Goal: Task Accomplishment & Management: Complete application form

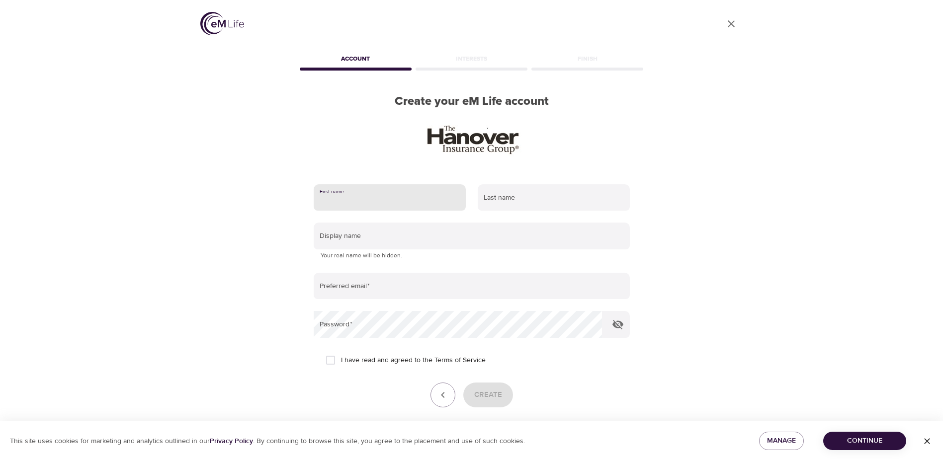
click at [365, 192] on input "text" at bounding box center [390, 197] width 152 height 27
type input "[PERSON_NAME]"
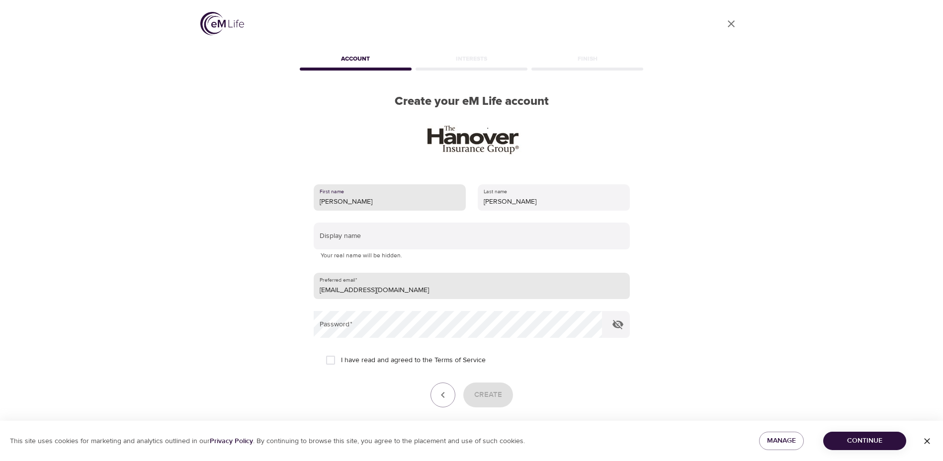
click at [394, 292] on input "[EMAIL_ADDRESS][DOMAIN_NAME]" at bounding box center [472, 286] width 316 height 27
type input "[EMAIL_ADDRESS][DOMAIN_NAME]"
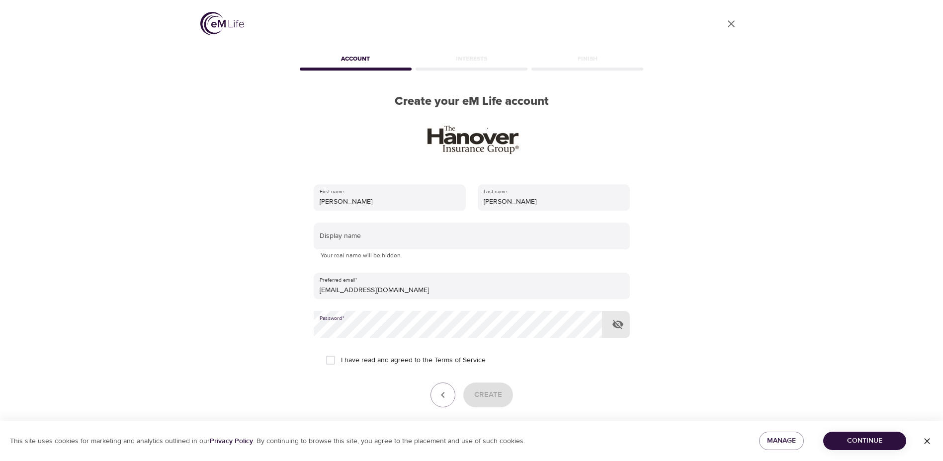
click at [618, 328] on icon "button" at bounding box center [618, 324] width 11 height 9
click at [614, 328] on icon "button" at bounding box center [618, 325] width 12 height 12
click at [328, 362] on input "I have read and agreed to the Terms of Service" at bounding box center [330, 360] width 21 height 21
checkbox input "true"
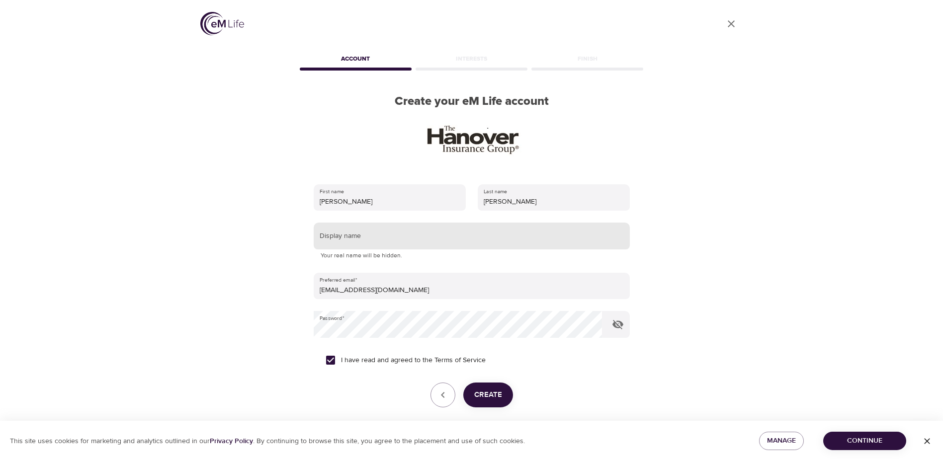
click at [375, 237] on input "text" at bounding box center [472, 236] width 316 height 27
type input "dleo24"
click at [479, 390] on span "Create" at bounding box center [488, 395] width 28 height 13
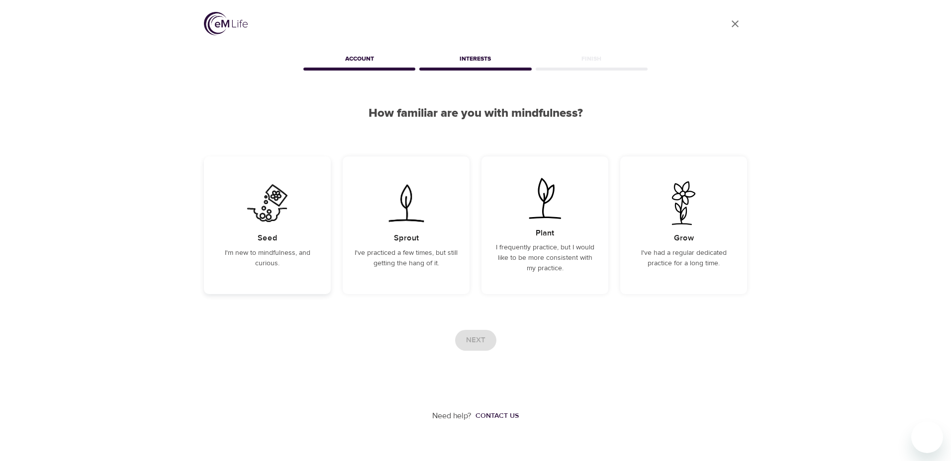
click at [281, 263] on p "I'm new to mindfulness, and curious." at bounding box center [267, 258] width 103 height 21
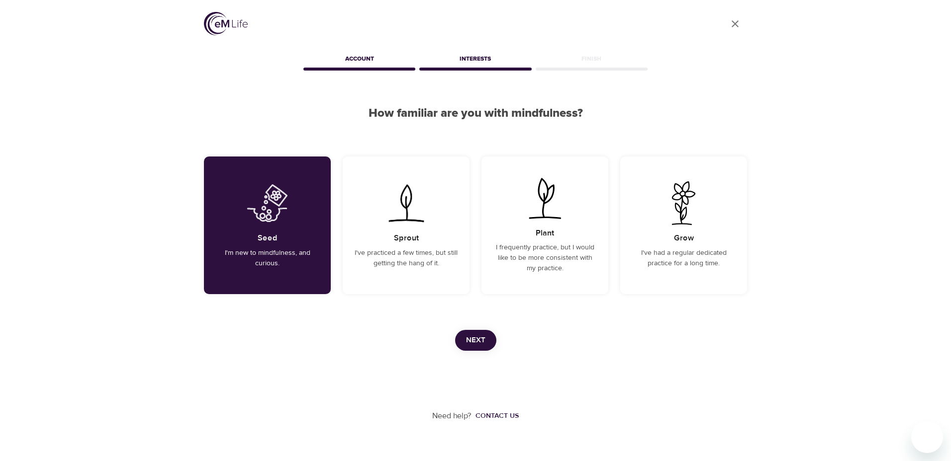
click at [483, 346] on span "Next" at bounding box center [475, 340] width 19 height 13
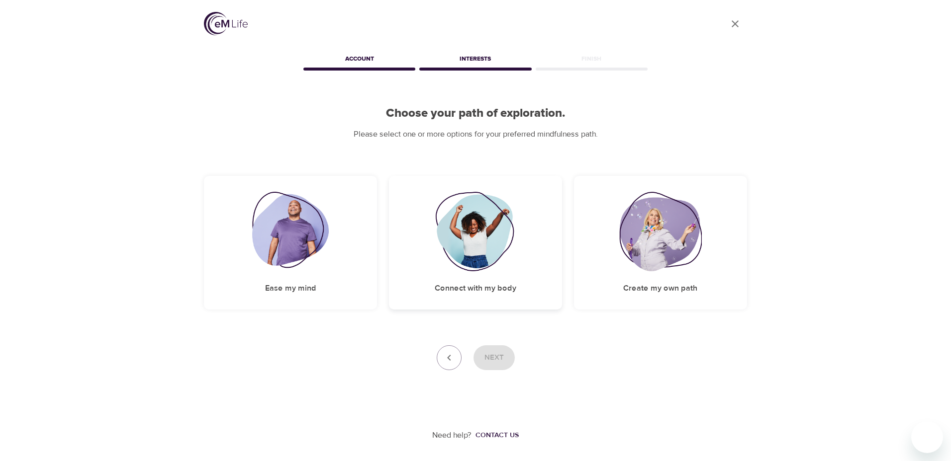
click at [433, 256] on div "Connect with my body" at bounding box center [475, 243] width 173 height 134
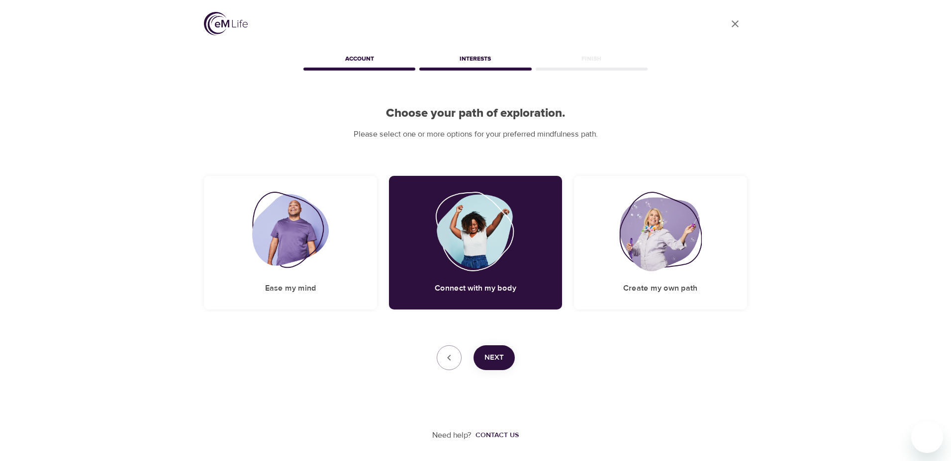
click at [505, 365] on button "Next" at bounding box center [493, 358] width 41 height 25
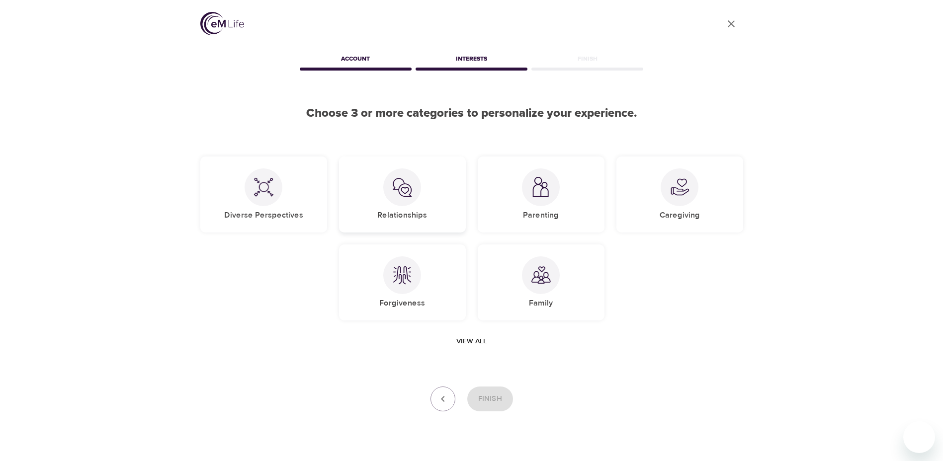
click at [430, 209] on div "Relationships" at bounding box center [402, 195] width 127 height 76
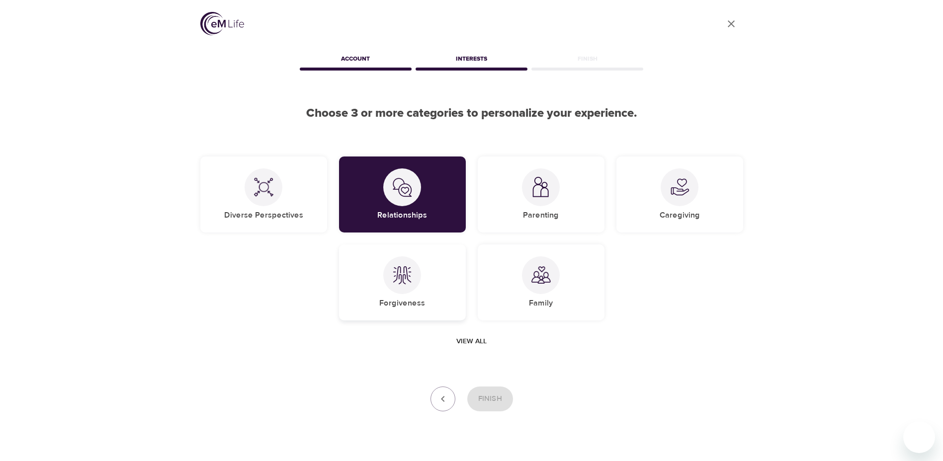
click at [434, 281] on div "Forgiveness" at bounding box center [402, 283] width 127 height 76
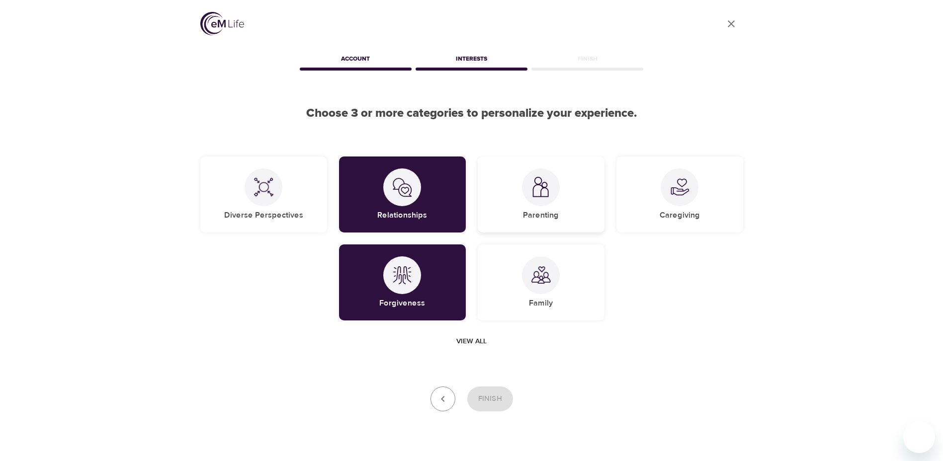
click at [527, 218] on h5 "Parenting" at bounding box center [541, 215] width 36 height 10
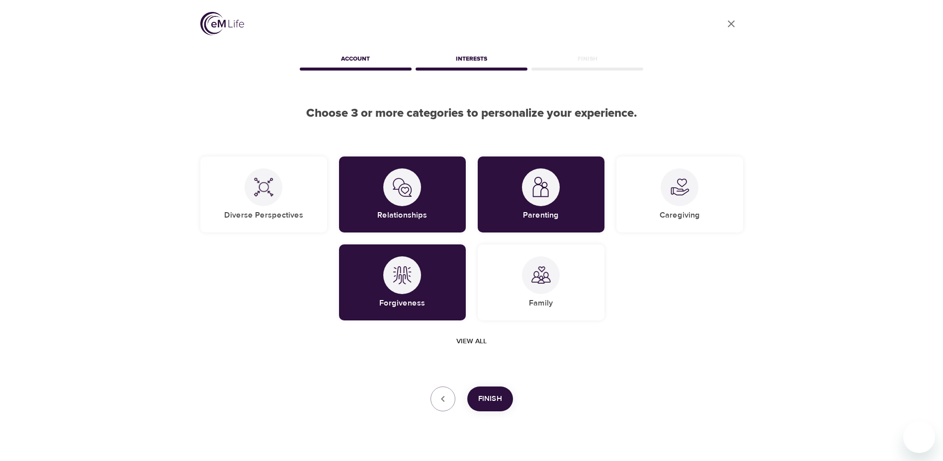
click at [490, 405] on span "Finish" at bounding box center [490, 399] width 24 height 13
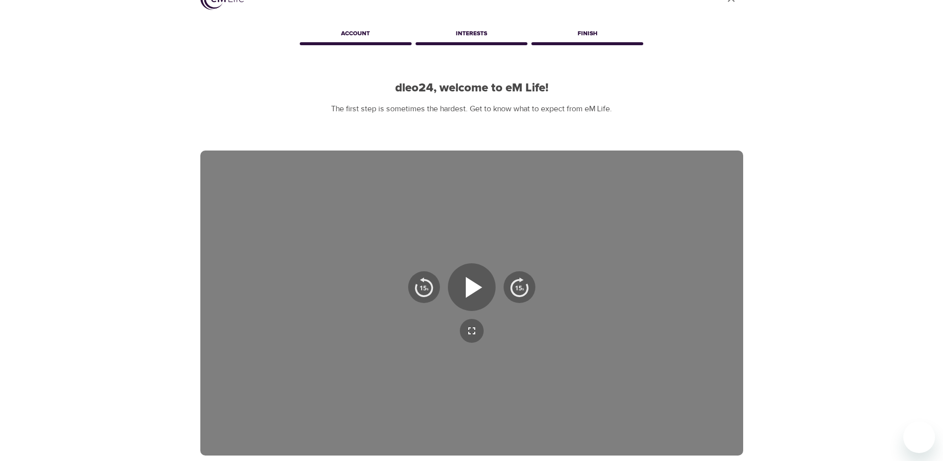
scroll to position [50, 0]
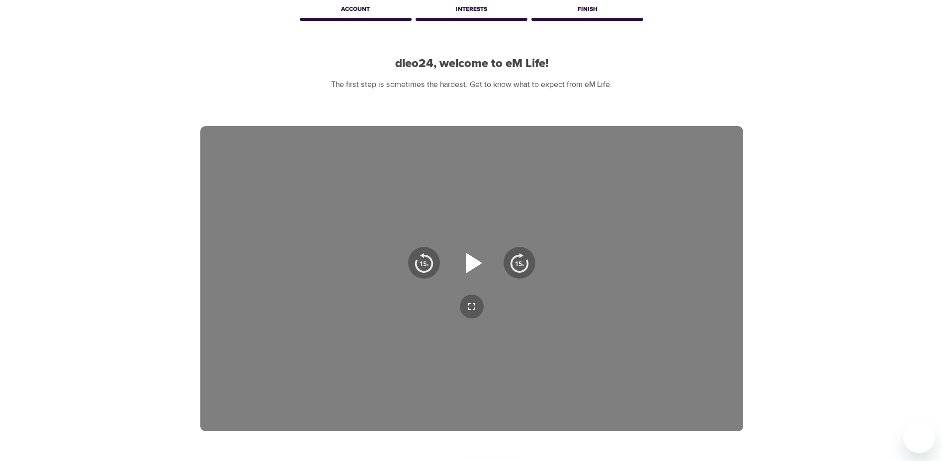
click at [482, 269] on icon "button" at bounding box center [472, 263] width 36 height 36
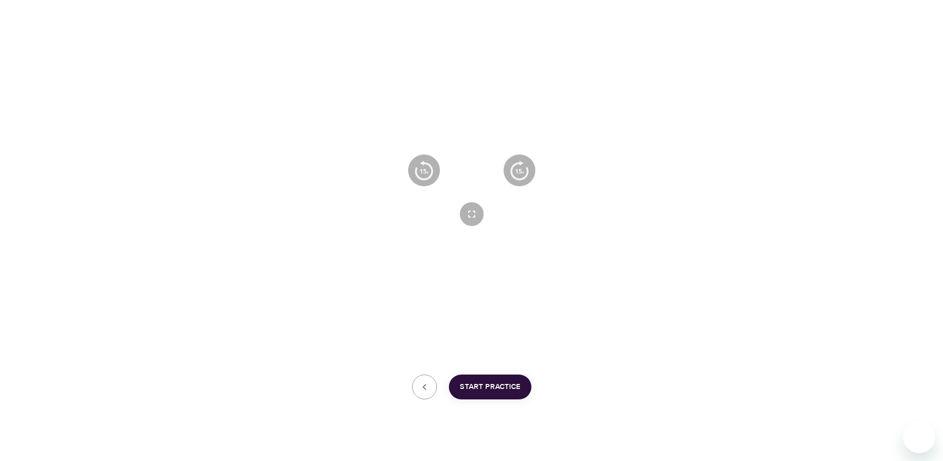
scroll to position [152, 0]
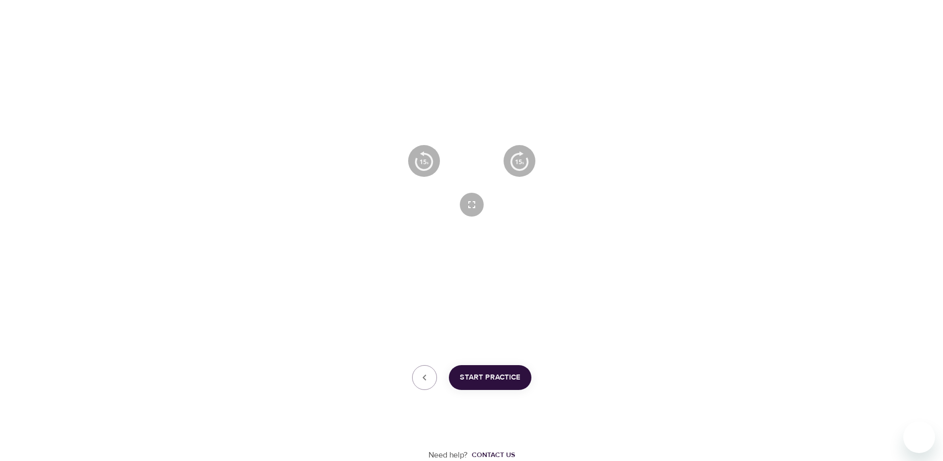
click at [462, 153] on icon "button" at bounding box center [472, 161] width 36 height 36
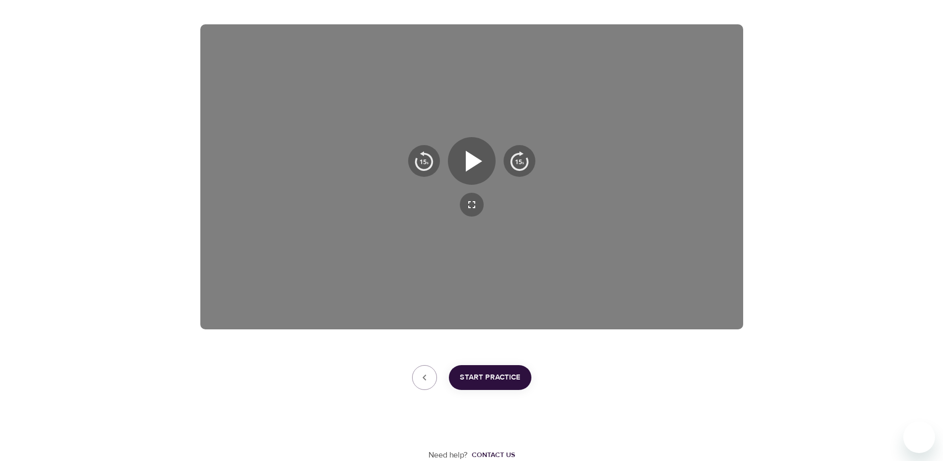
click at [505, 379] on span "Start Practice" at bounding box center [490, 377] width 61 height 13
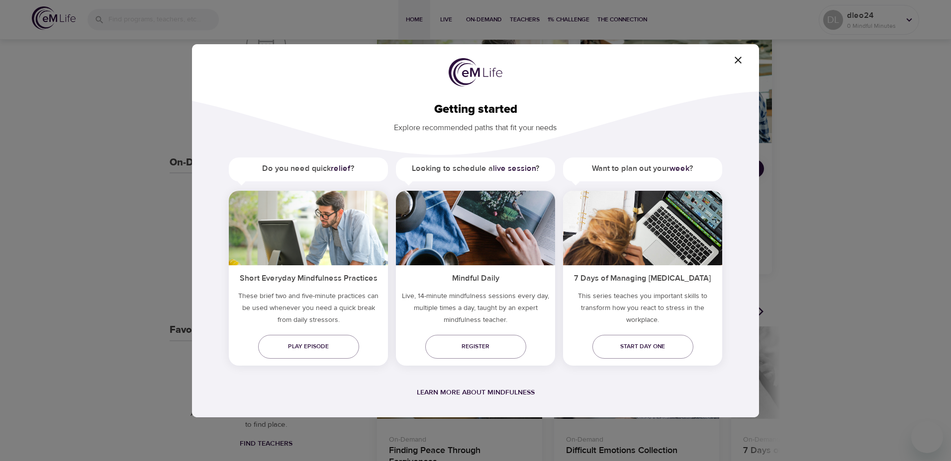
click at [738, 63] on icon "button" at bounding box center [738, 60] width 12 height 12
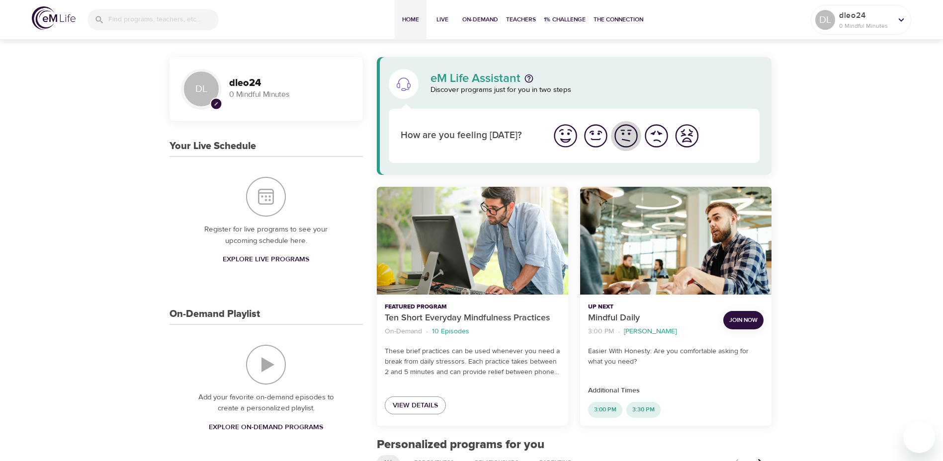
click at [631, 139] on img "I'm feeling ok" at bounding box center [626, 135] width 27 height 27
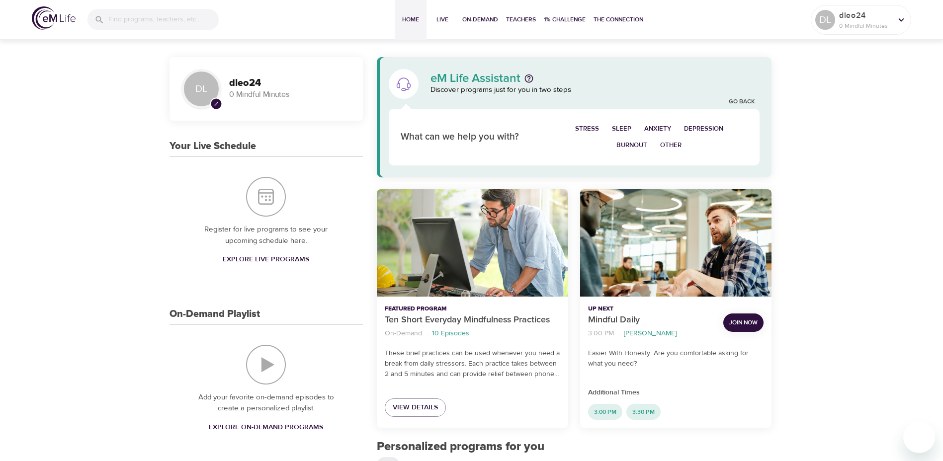
click at [641, 143] on span "Burnout" at bounding box center [631, 145] width 31 height 11
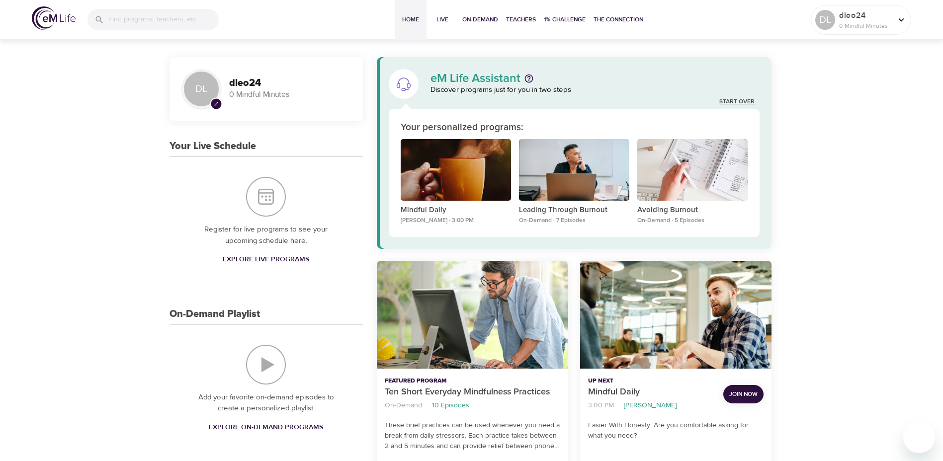
click at [735, 103] on link "Start Over" at bounding box center [736, 102] width 35 height 8
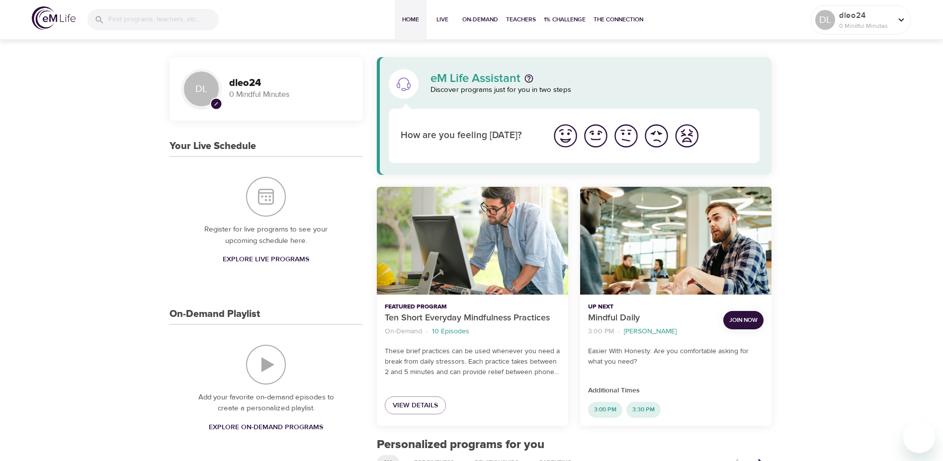
click at [627, 142] on img "I'm feeling ok" at bounding box center [626, 135] width 27 height 27
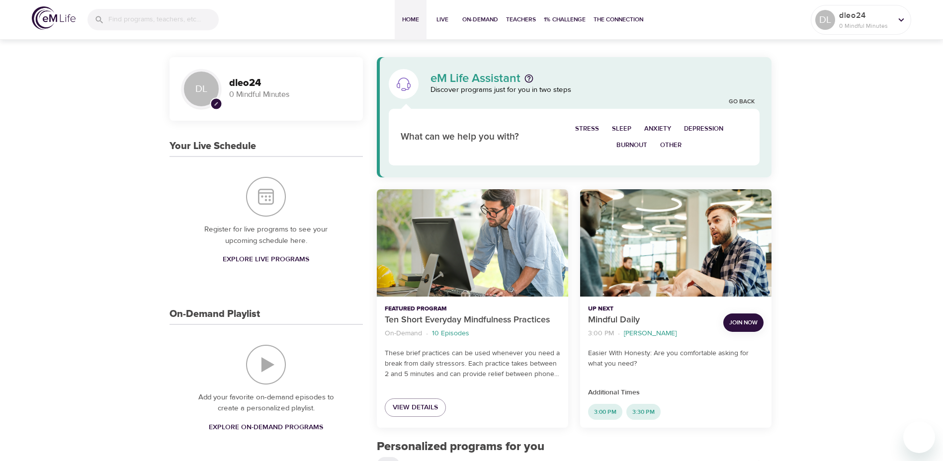
click at [665, 143] on span "Other" at bounding box center [670, 145] width 21 height 11
click at [707, 124] on span "Weight" at bounding box center [719, 128] width 24 height 11
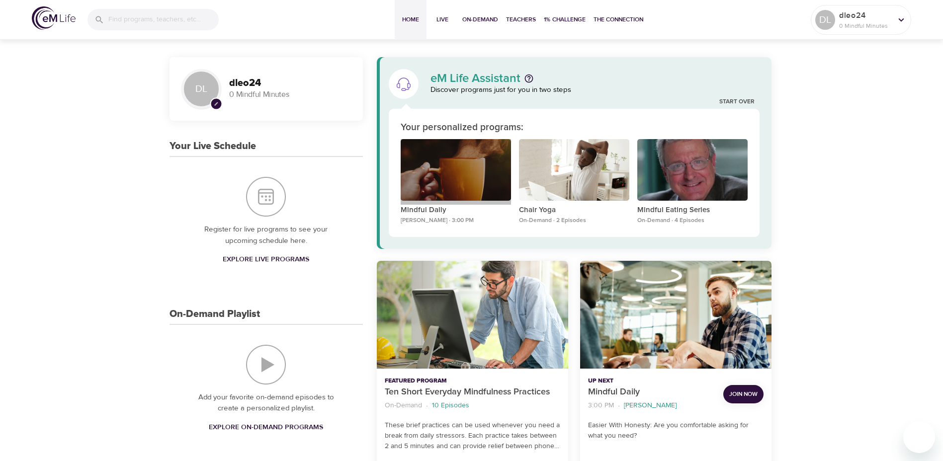
click at [486, 187] on div "Mindful Daily" at bounding box center [456, 170] width 110 height 62
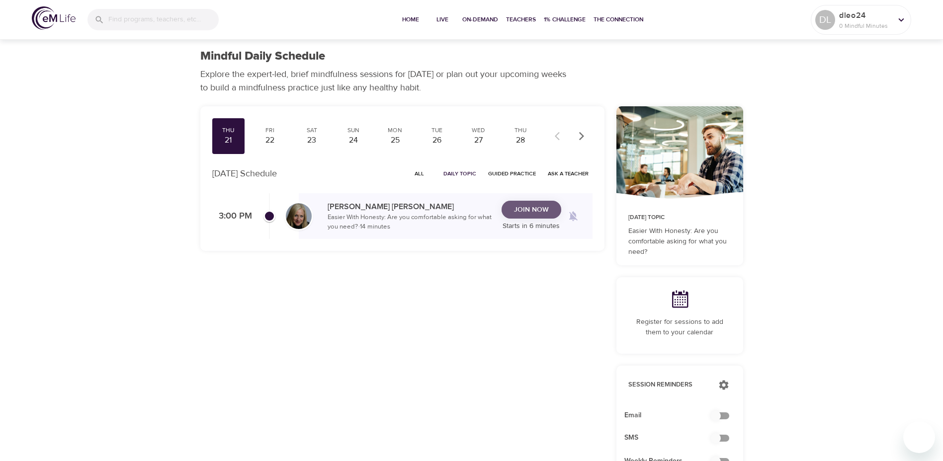
click at [537, 211] on span "Join Now" at bounding box center [531, 210] width 35 height 12
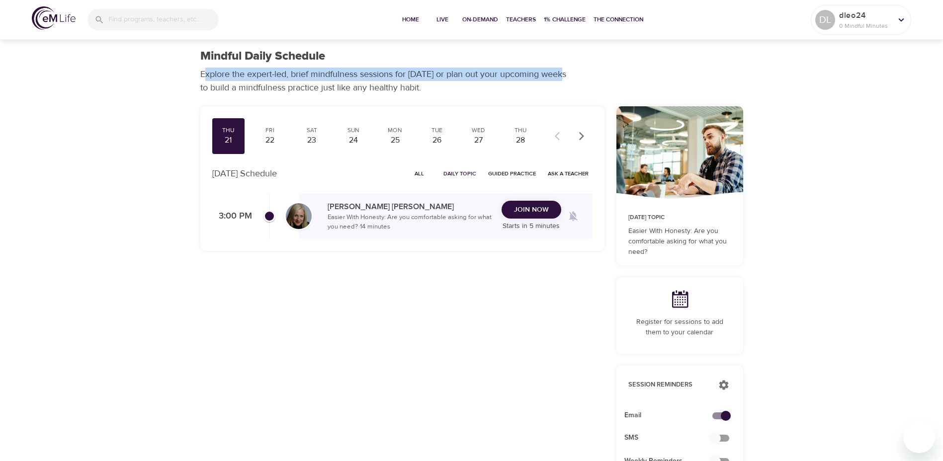
drag, startPoint x: 205, startPoint y: 75, endPoint x: 569, endPoint y: 77, distance: 363.9
click at [569, 77] on p "Explore the expert-led, brief mindfulness sessions for [DATE] or plan out your …" at bounding box center [386, 81] width 373 height 27
